Goal: Information Seeking & Learning: Learn about a topic

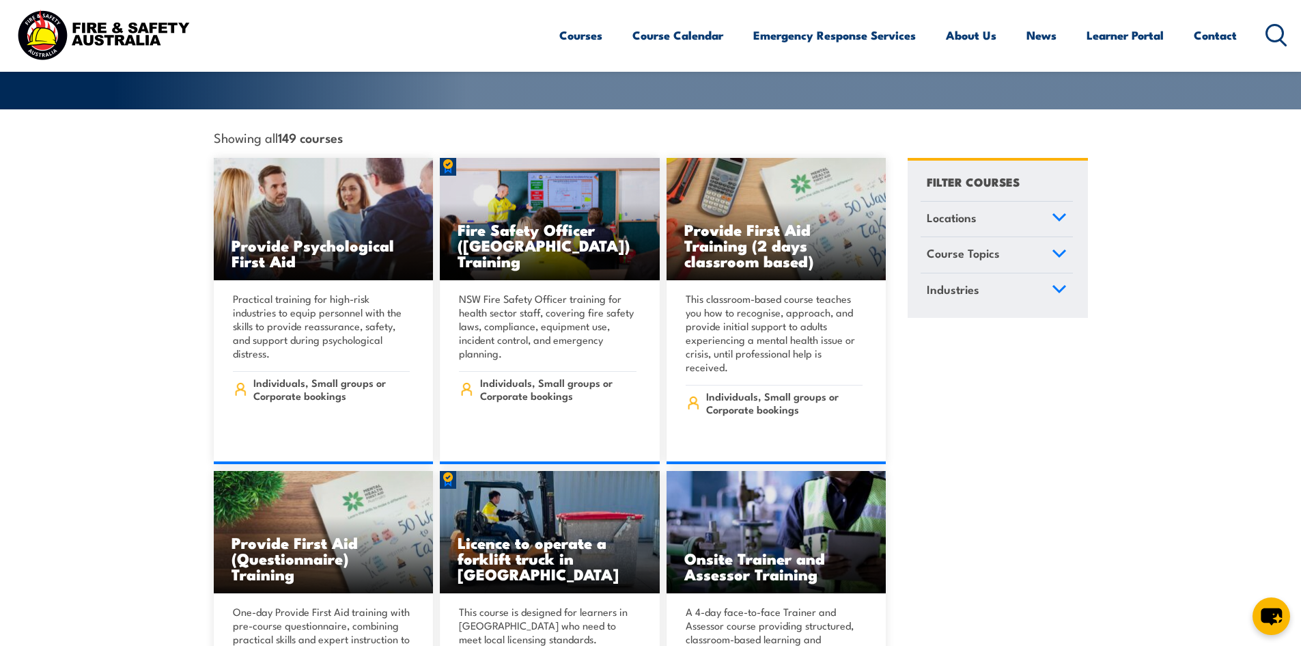
scroll to position [410, 0]
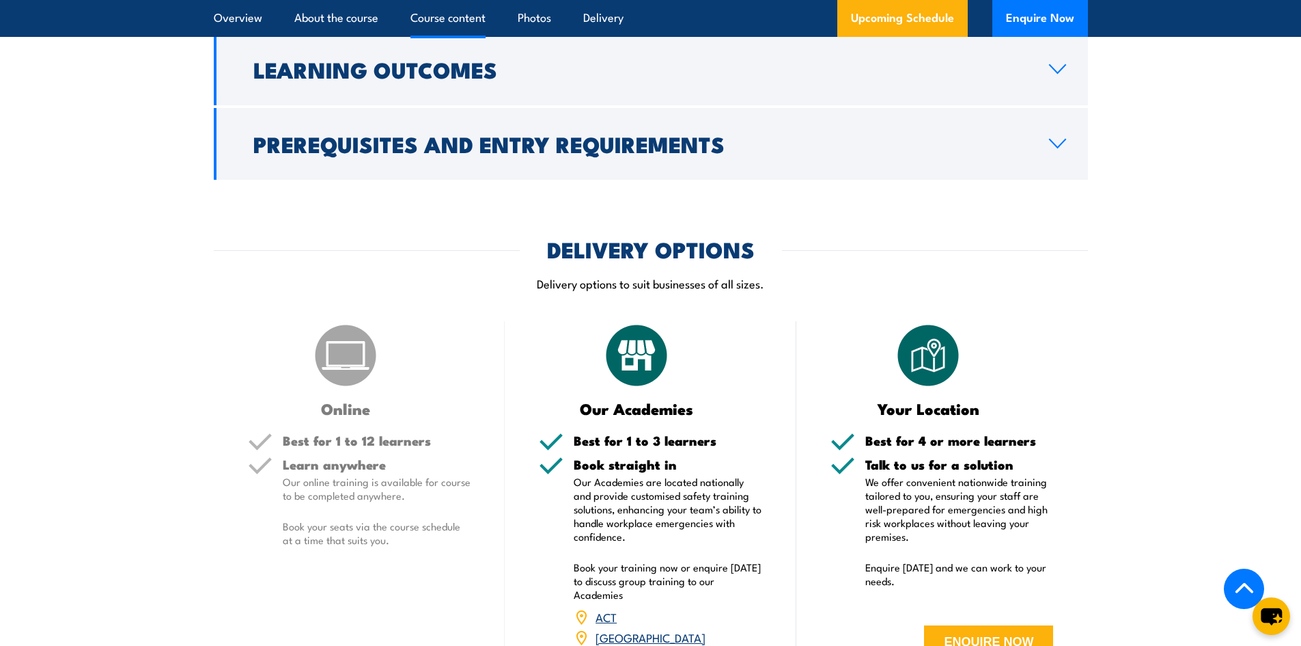
scroll to position [1571, 0]
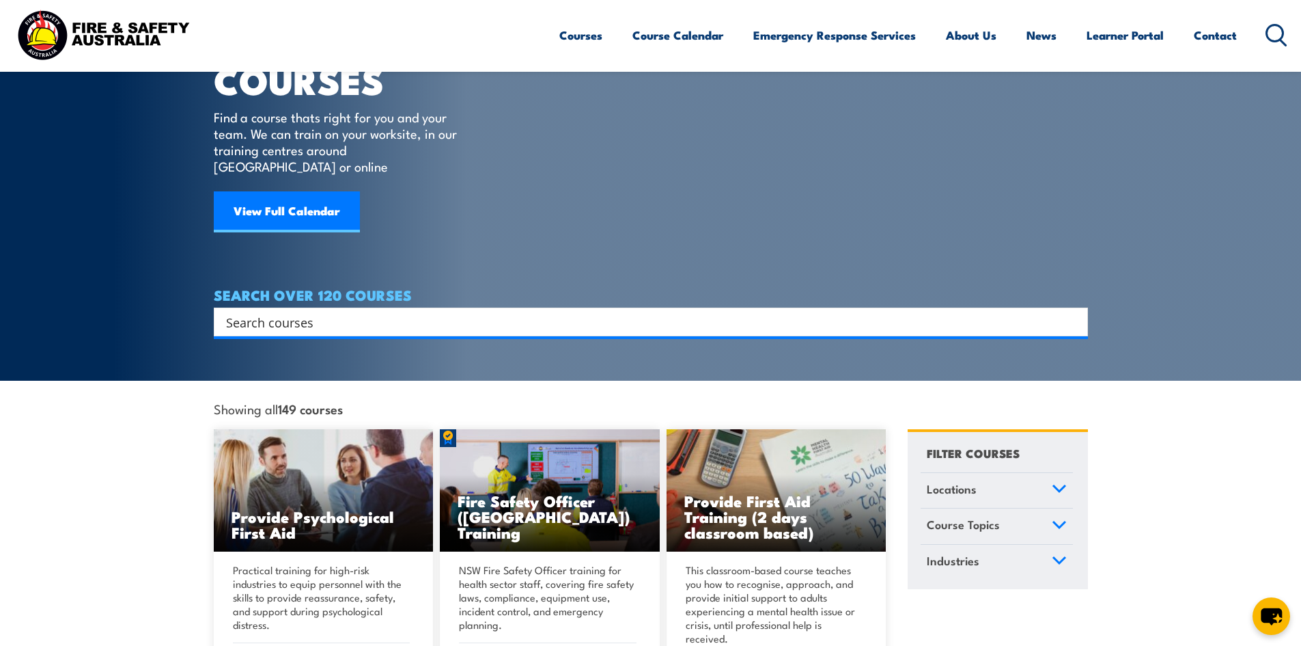
scroll to position [68, 0]
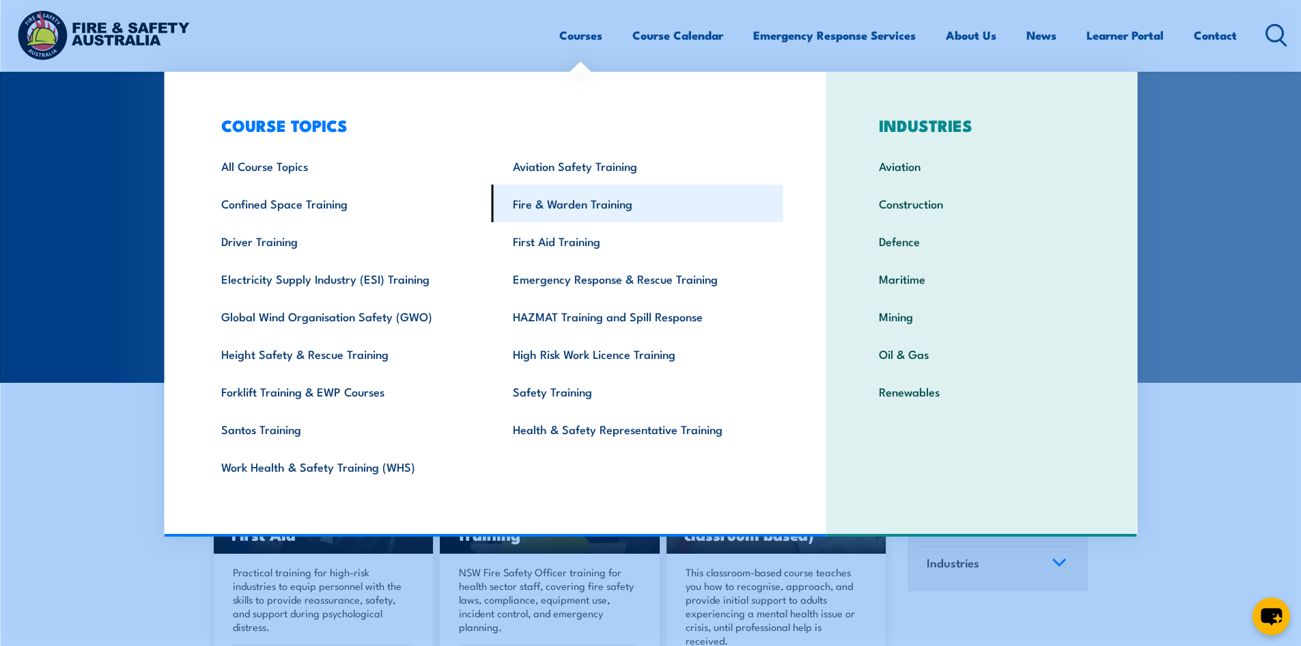
click at [558, 210] on link "Fire & Warden Training" at bounding box center [638, 203] width 292 height 38
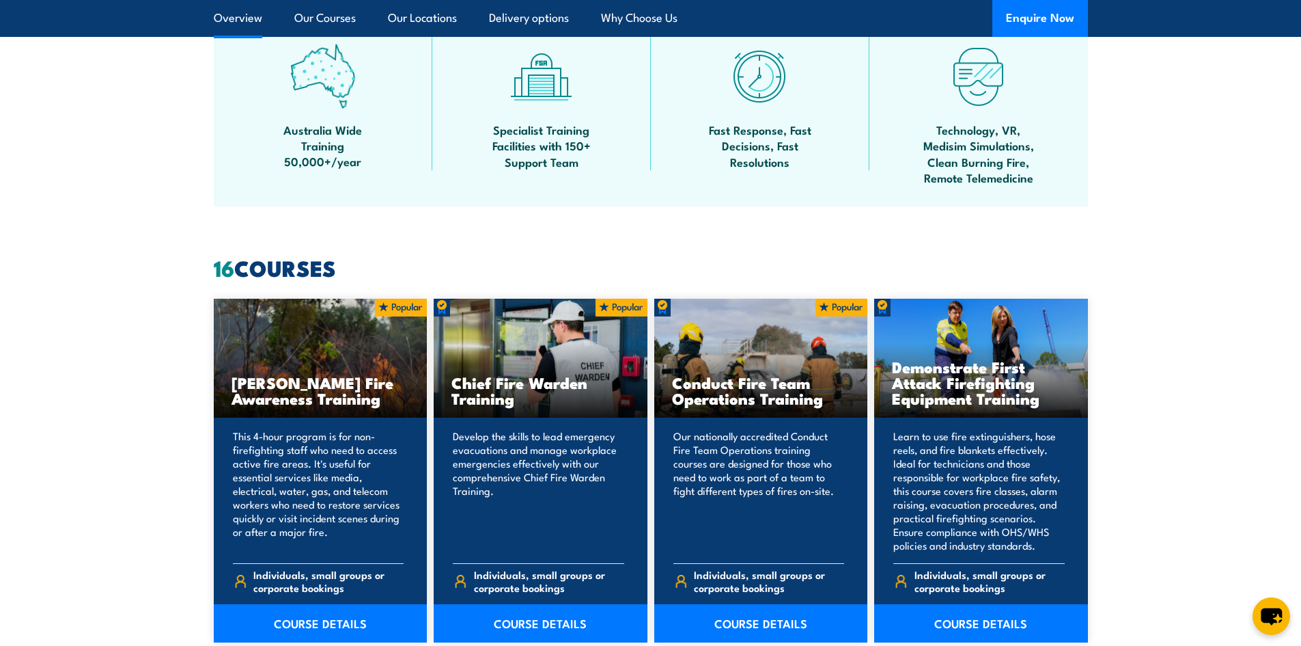
scroll to position [888, 0]
